Goal: Information Seeking & Learning: Understand process/instructions

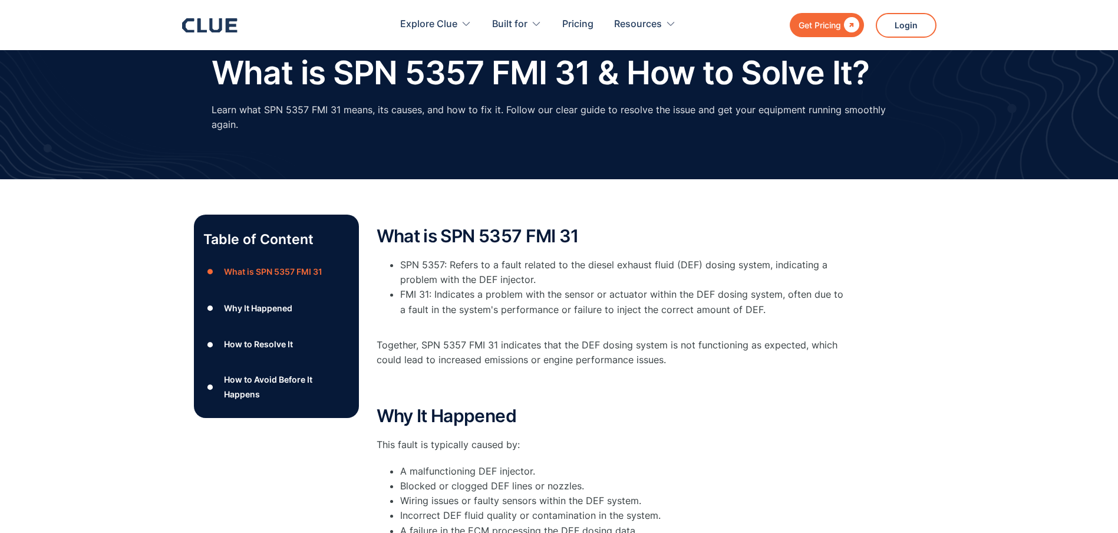
scroll to position [78, 0]
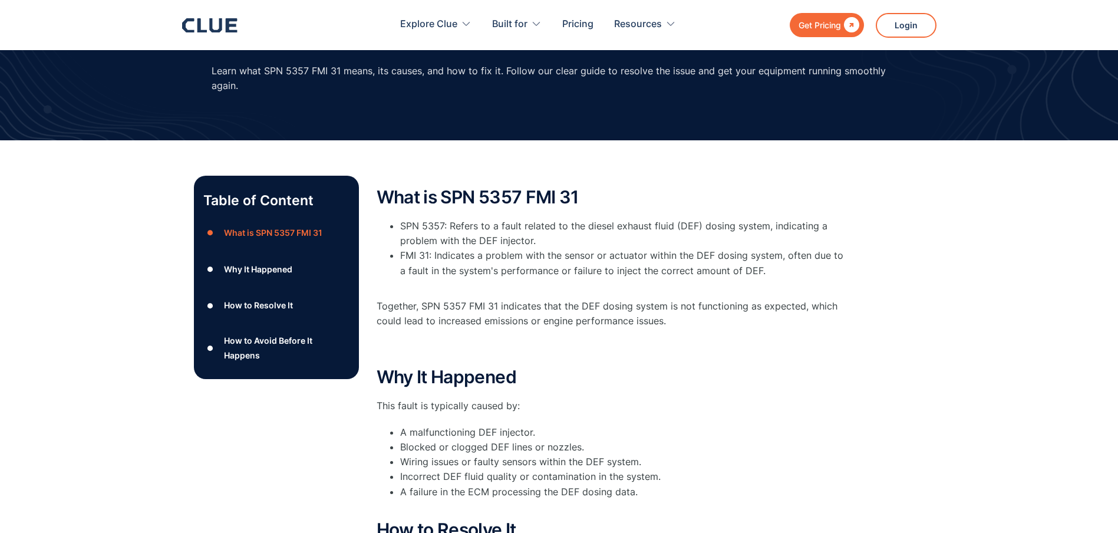
click at [272, 304] on div "How to Resolve It" at bounding box center [258, 305] width 69 height 15
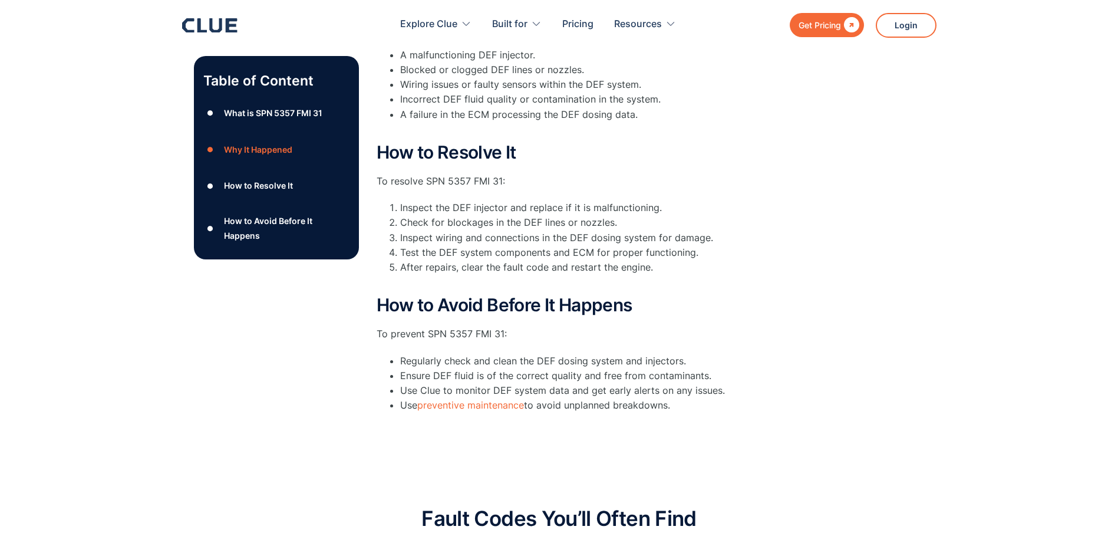
scroll to position [523, 0]
